Goal: Transaction & Acquisition: Download file/media

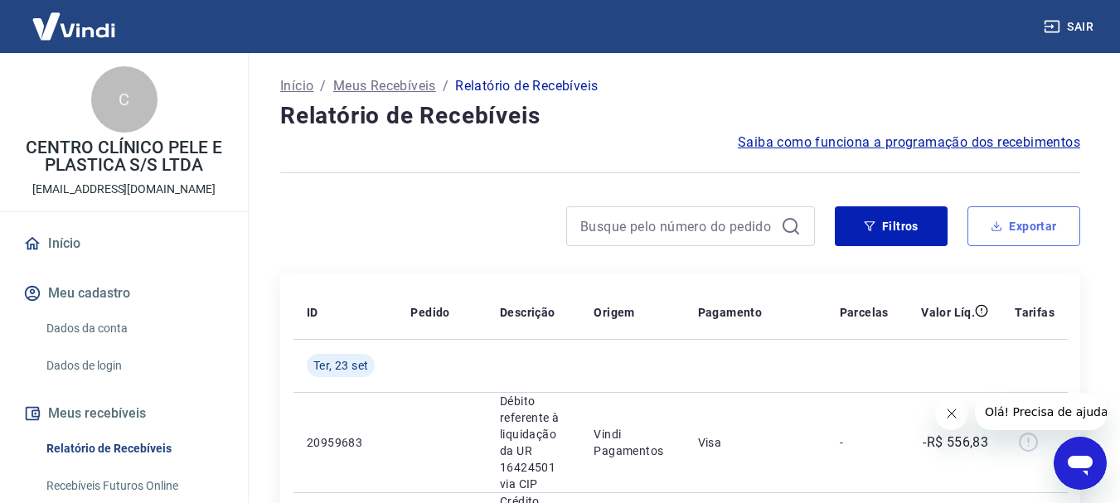
click at [985, 218] on button "Exportar" at bounding box center [1024, 226] width 113 height 40
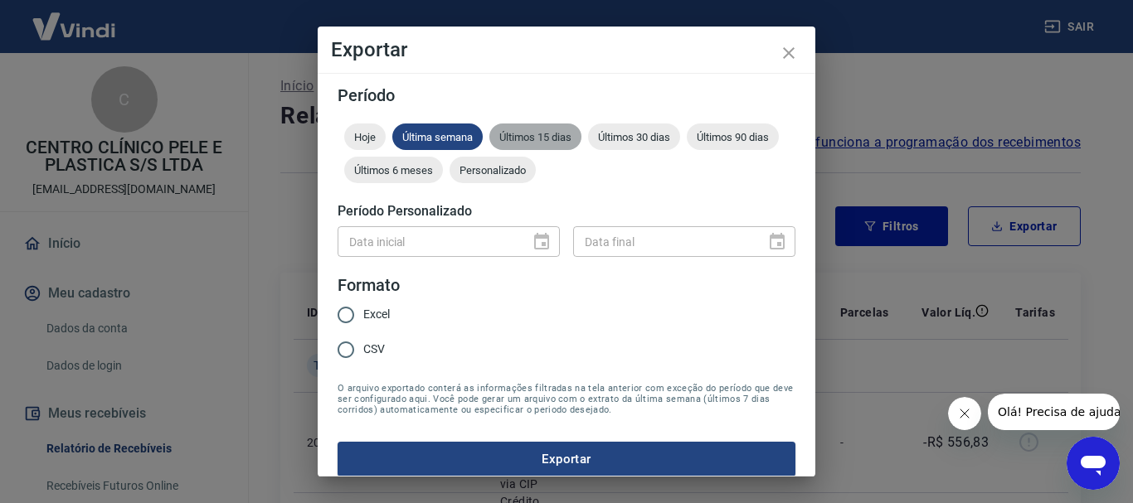
click at [527, 129] on div "Últimos 15 dias" at bounding box center [535, 137] width 92 height 27
click at [373, 303] on label "Excel" at bounding box center [358, 315] width 61 height 35
click at [363, 303] on input "Excel" at bounding box center [345, 315] width 35 height 35
radio input "true"
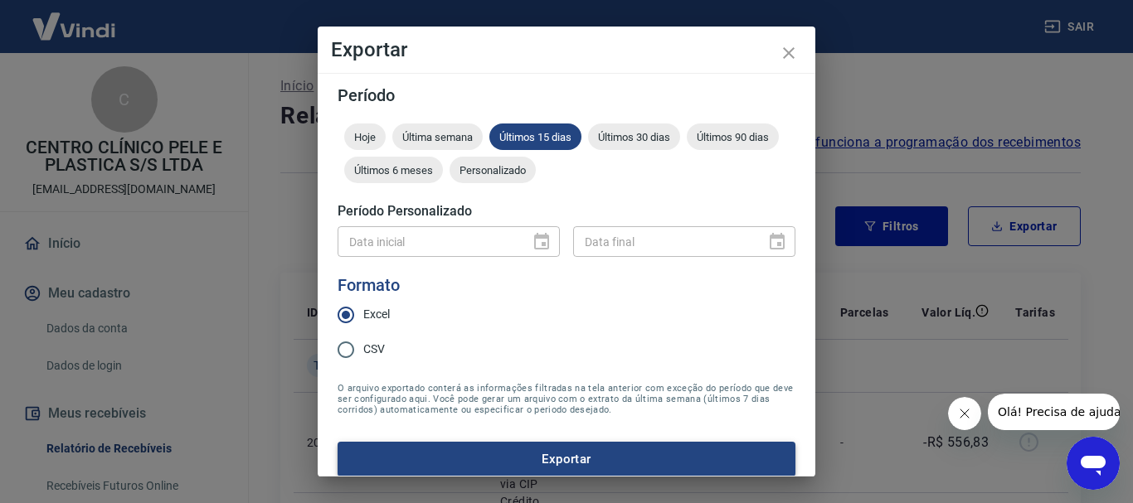
click at [447, 450] on button "Exportar" at bounding box center [567, 459] width 458 height 35
